Goal: Browse casually: Explore the website without a specific task or goal

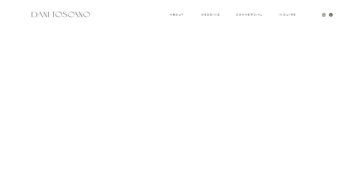
scroll to position [605, 0]
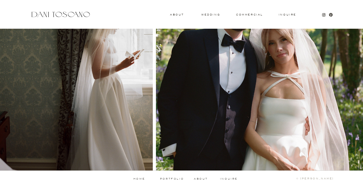
click at [177, 179] on p "portfolio" at bounding box center [172, 179] width 28 height 3
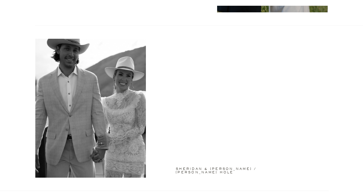
scroll to position [335, 0]
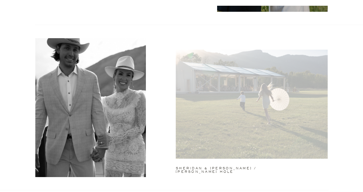
click at [199, 134] on div at bounding box center [252, 104] width 152 height 109
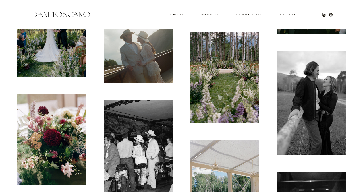
scroll to position [3935, 0]
